Goal: Obtain resource: Obtain resource

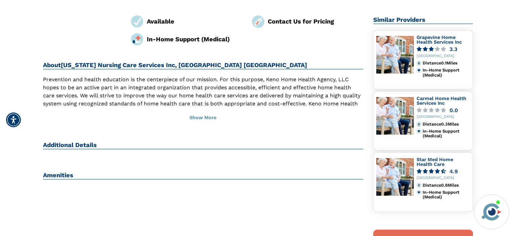
scroll to position [125, 0]
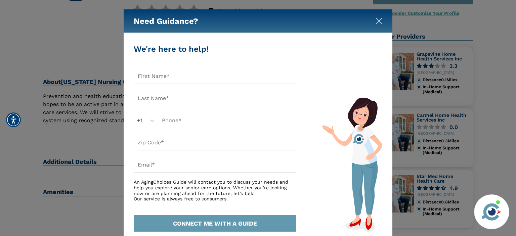
click at [377, 18] on img "Close" at bounding box center [379, 21] width 7 height 7
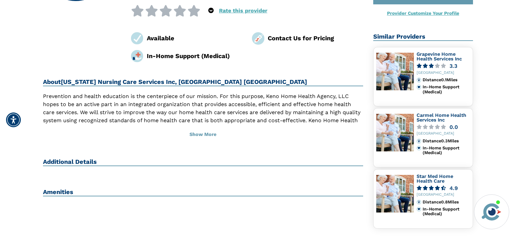
scroll to position [161, 0]
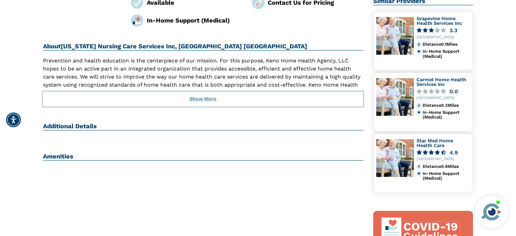
click at [208, 92] on button "Show More" at bounding box center [203, 99] width 320 height 15
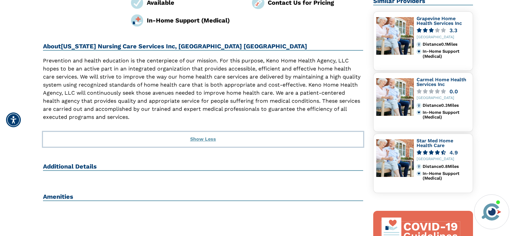
click at [209, 132] on button "Show Less" at bounding box center [203, 139] width 320 height 15
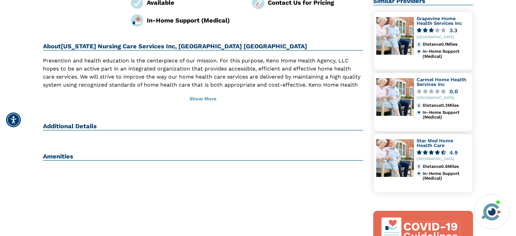
click at [103, 123] on h2 "Additional Details" at bounding box center [203, 127] width 320 height 8
click at [92, 123] on h2 "Additional Details" at bounding box center [203, 127] width 320 height 8
click at [296, 123] on div "Additional Details" at bounding box center [203, 130] width 320 height 14
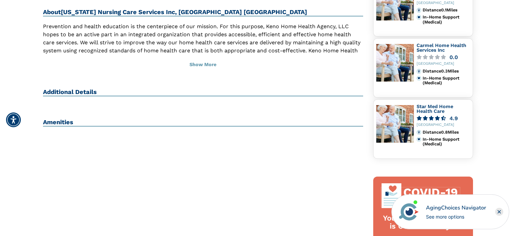
scroll to position [232, 0]
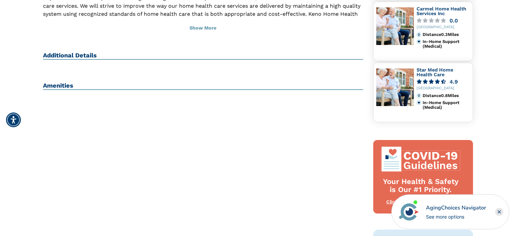
click at [54, 82] on h2 "Amenities" at bounding box center [203, 86] width 320 height 8
click at [79, 96] on div "[US_STATE] Nursing Care Services Inc, [GEOGRAPHIC_DATA] [GEOGRAPHIC_DATA] [STRE…" at bounding box center [203, 101] width 330 height 544
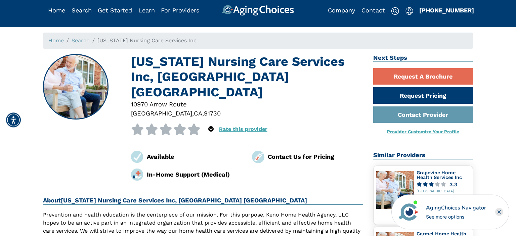
scroll to position [0, 0]
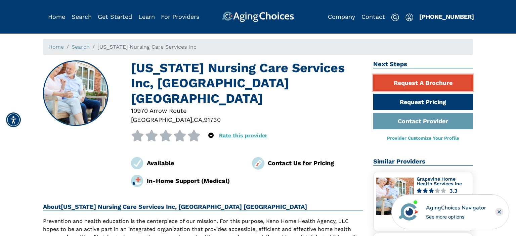
click at [402, 84] on link "Request A Brochure" at bounding box center [423, 83] width 100 height 16
